Goal: Information Seeking & Learning: Learn about a topic

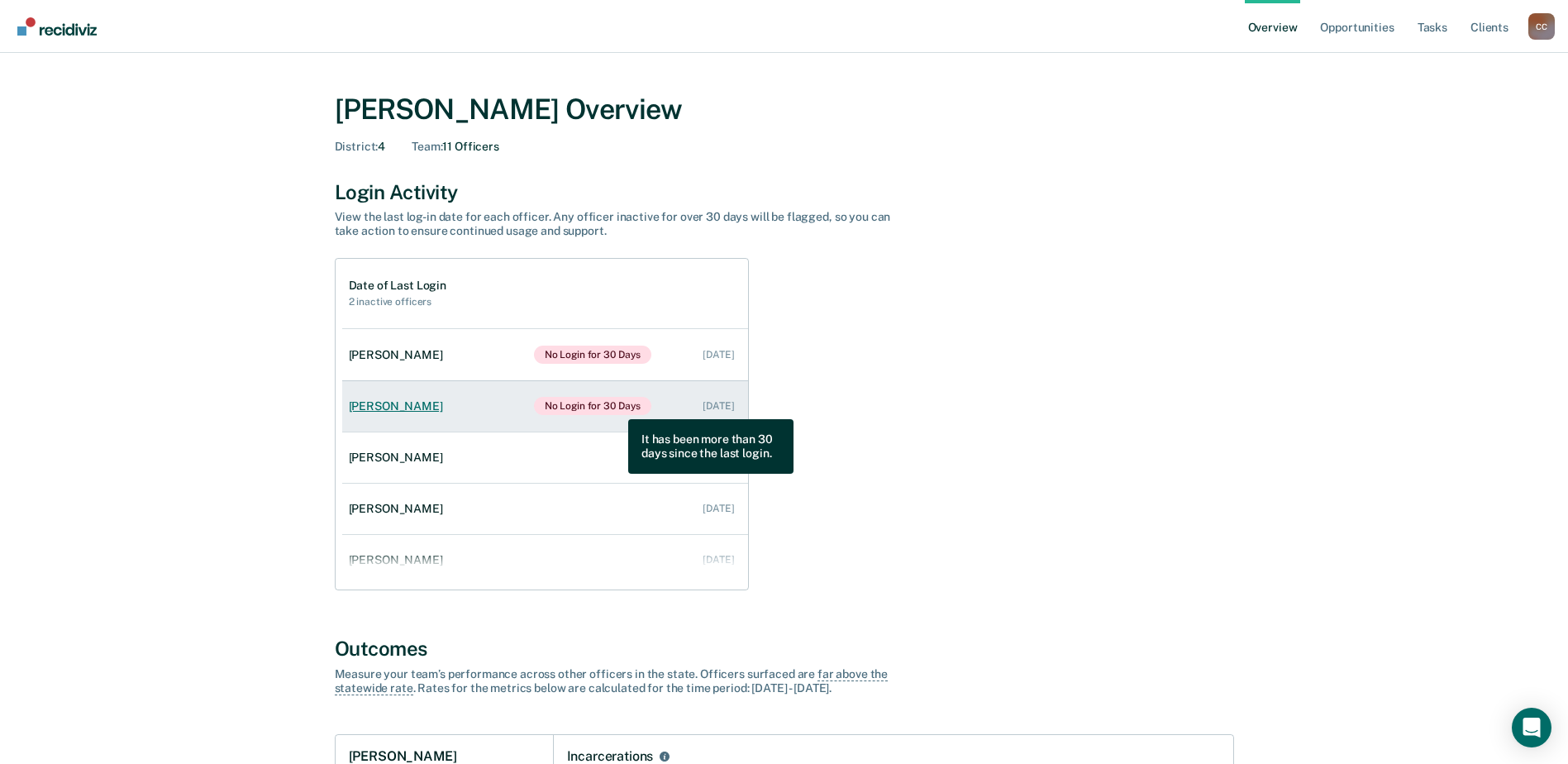
click at [616, 407] on span "No Login for 30 Days" at bounding box center [592, 406] width 118 height 18
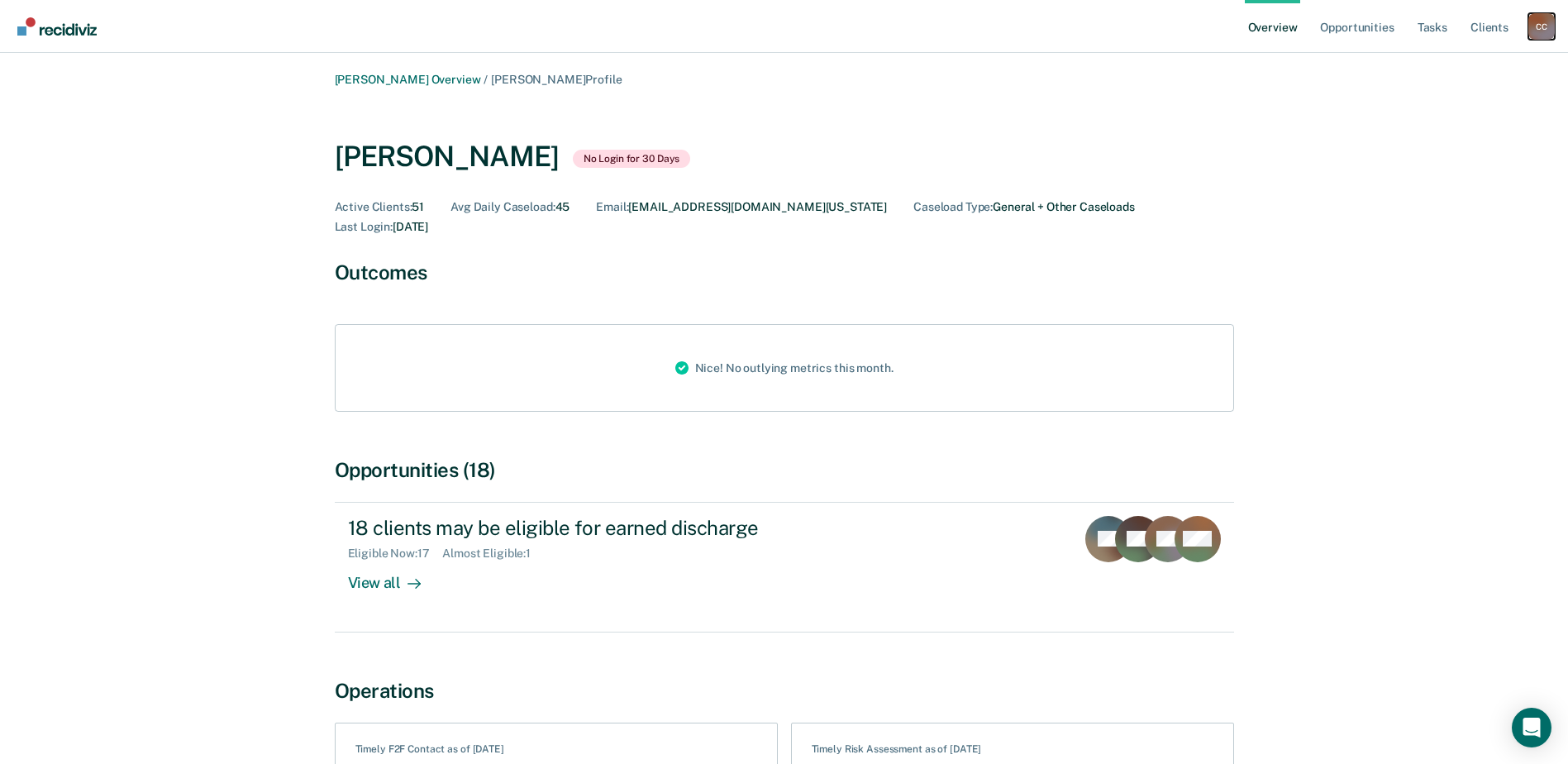
click at [1538, 37] on div "C C" at bounding box center [1541, 26] width 27 height 27
click at [1448, 70] on link "Profile" at bounding box center [1475, 66] width 133 height 14
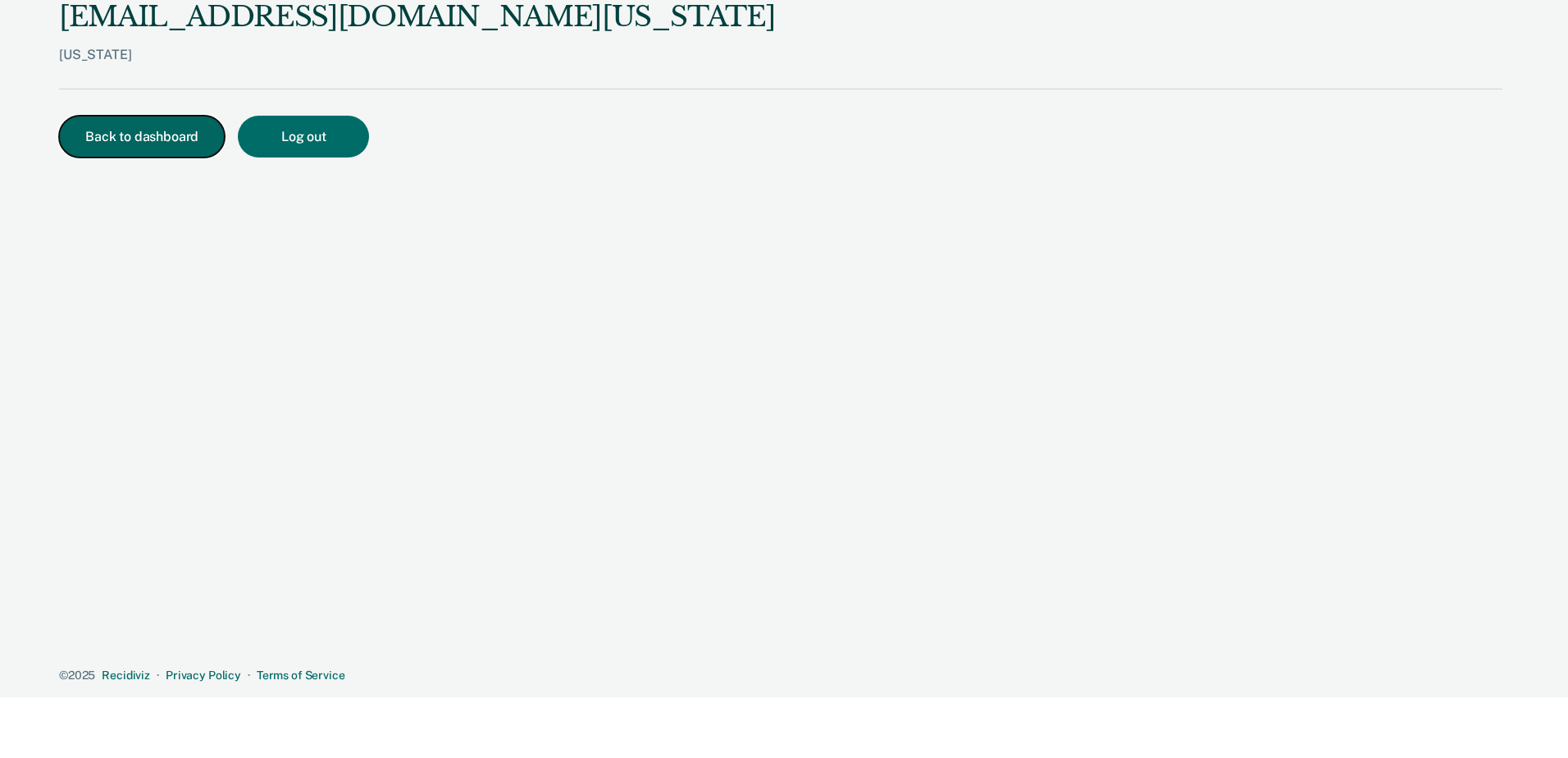
click at [126, 140] on button "Back to dashboard" at bounding box center [142, 136] width 165 height 41
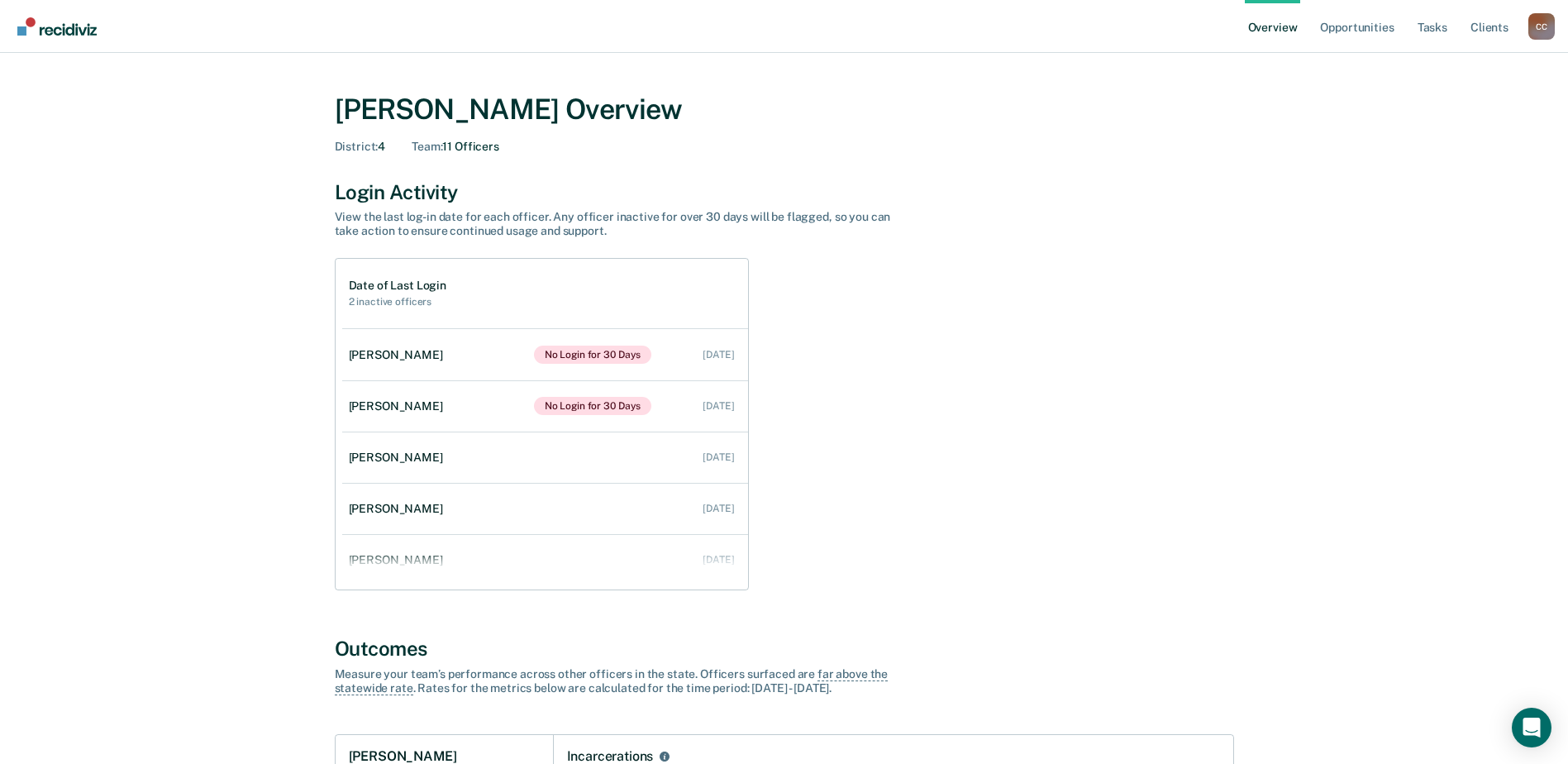
click at [1278, 28] on link "Overview" at bounding box center [1272, 26] width 57 height 53
